Goal: Task Accomplishment & Management: Use online tool/utility

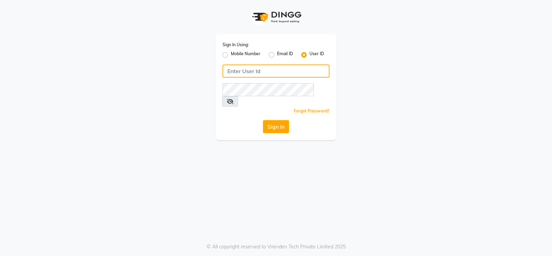
click at [236, 74] on input "Username" at bounding box center [276, 71] width 107 height 13
type input "tressz&more"
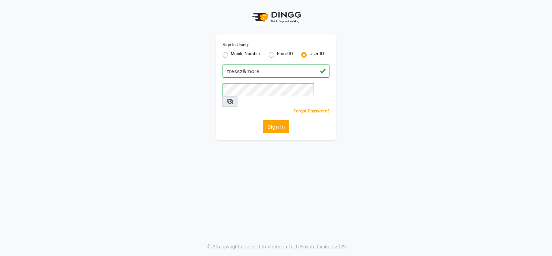
click at [275, 120] on button "Sign In" at bounding box center [276, 126] width 26 height 13
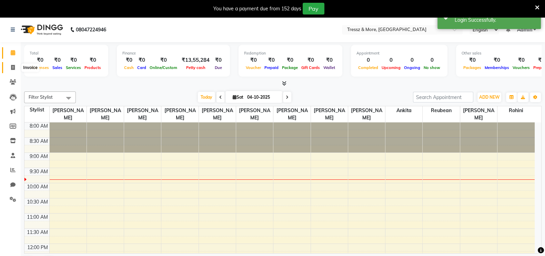
click at [14, 66] on icon at bounding box center [13, 67] width 4 height 5
select select "3037"
select select "service"
